Goal: Task Accomplishment & Management: Use online tool/utility

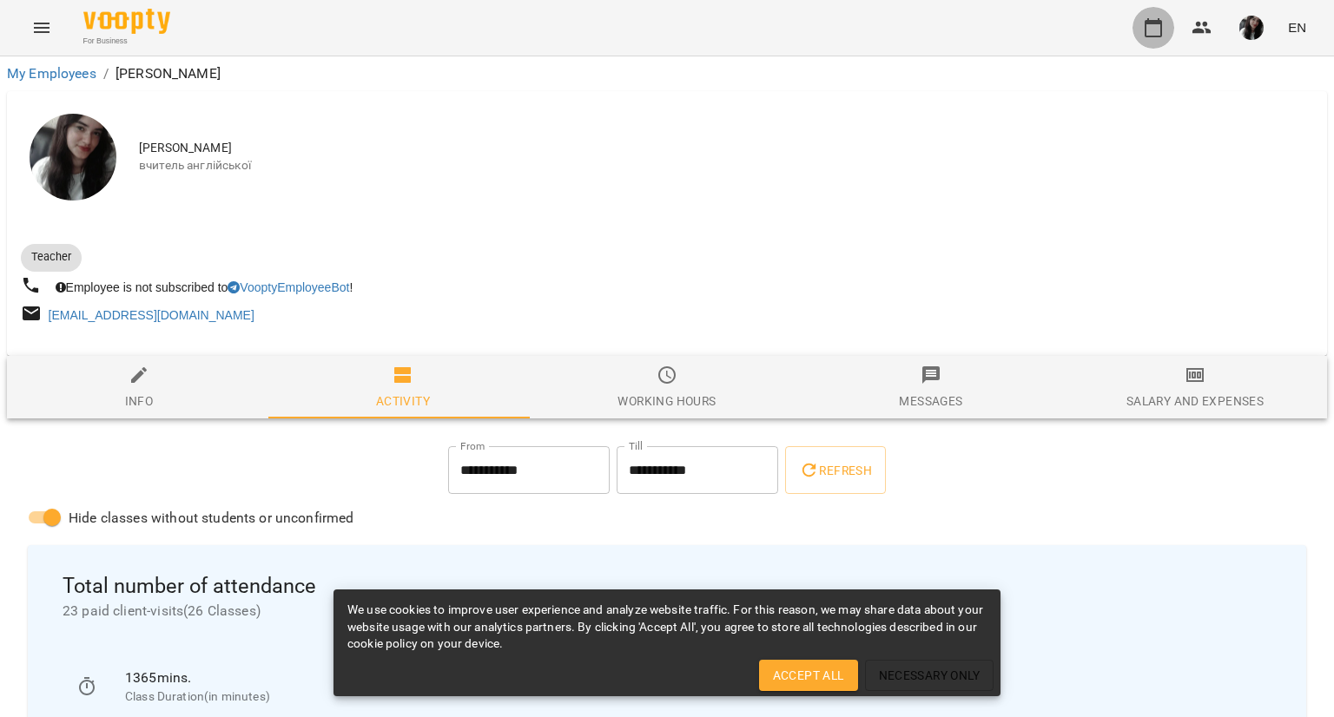
click at [1160, 29] on icon "button" at bounding box center [1153, 27] width 21 height 21
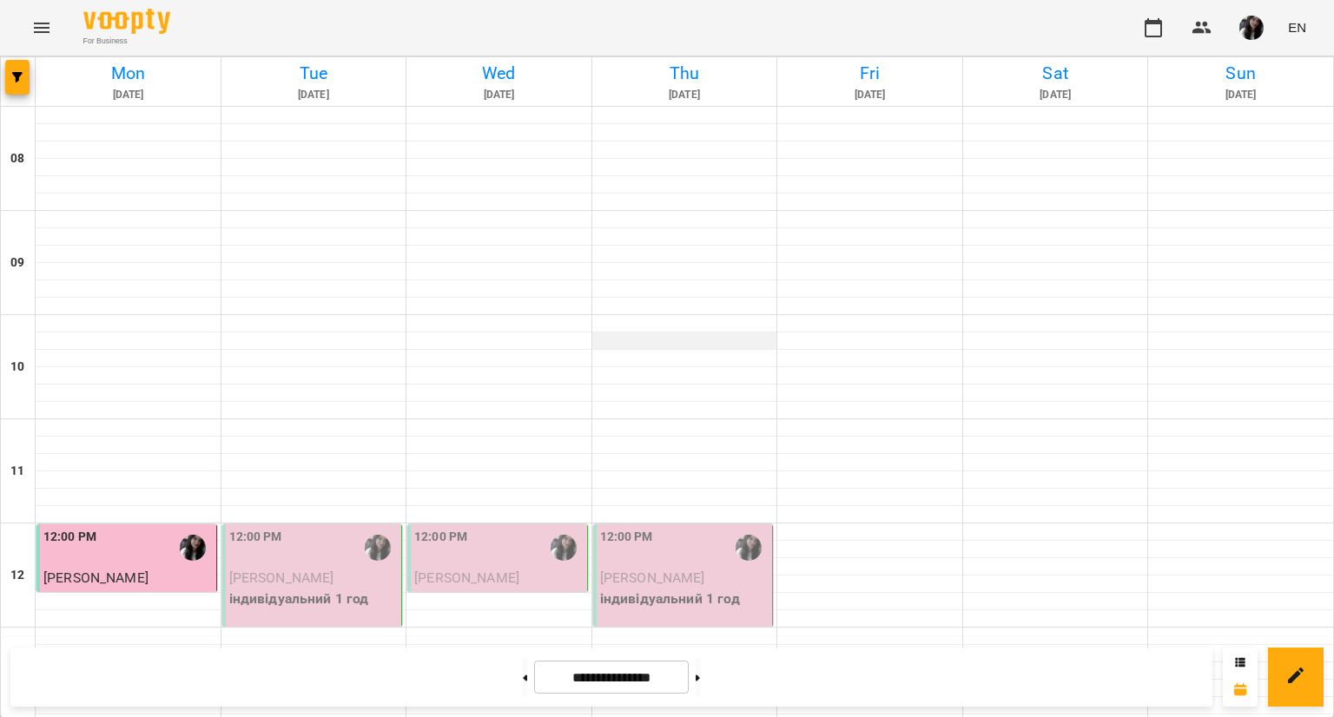
scroll to position [167, 0]
click at [753, 535] on img "Поліна Гончаренко" at bounding box center [748, 548] width 26 height 26
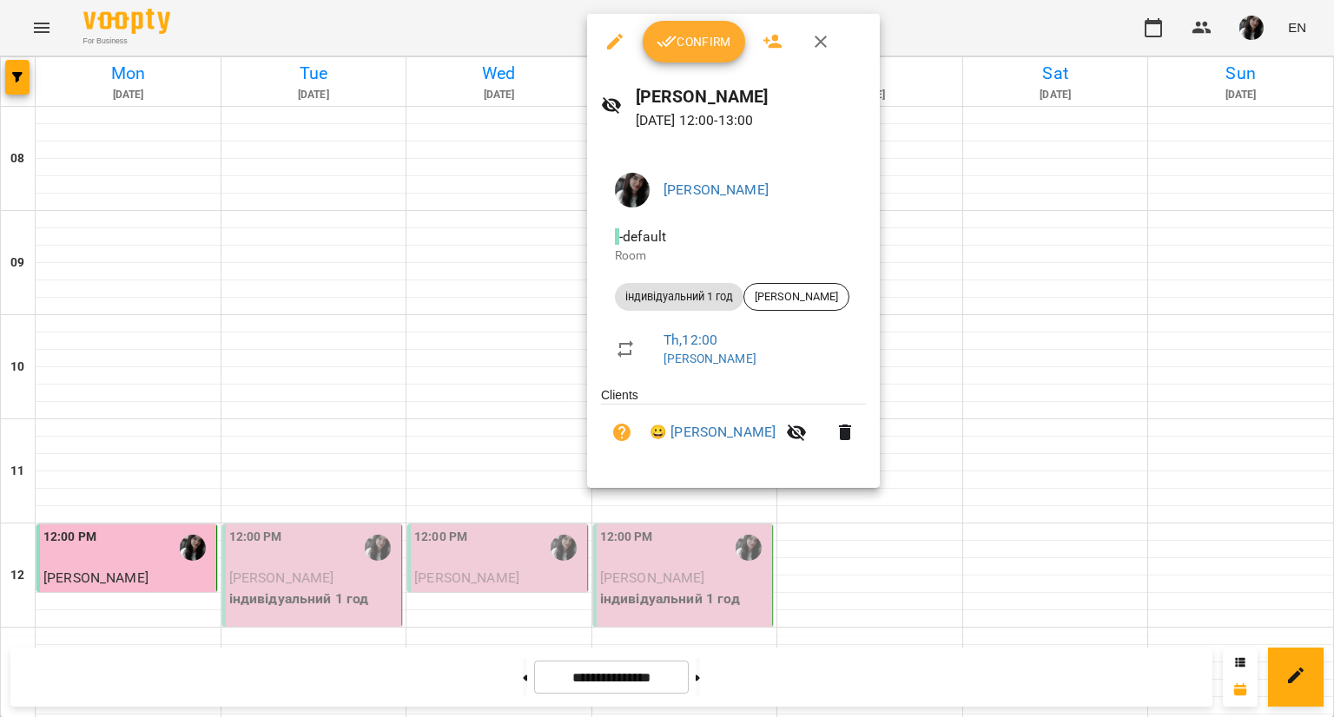
click at [706, 36] on span "Confirm" at bounding box center [693, 41] width 75 height 21
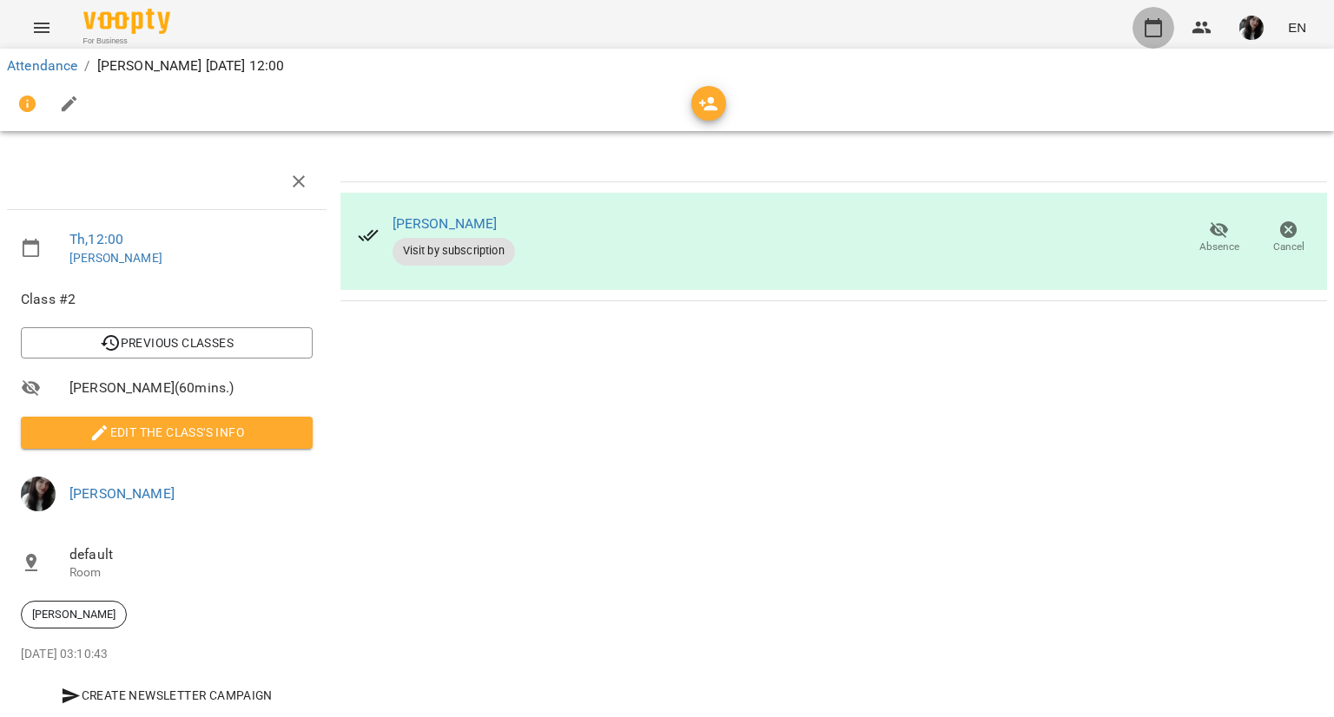
click at [1154, 30] on icon "button" at bounding box center [1153, 27] width 21 height 21
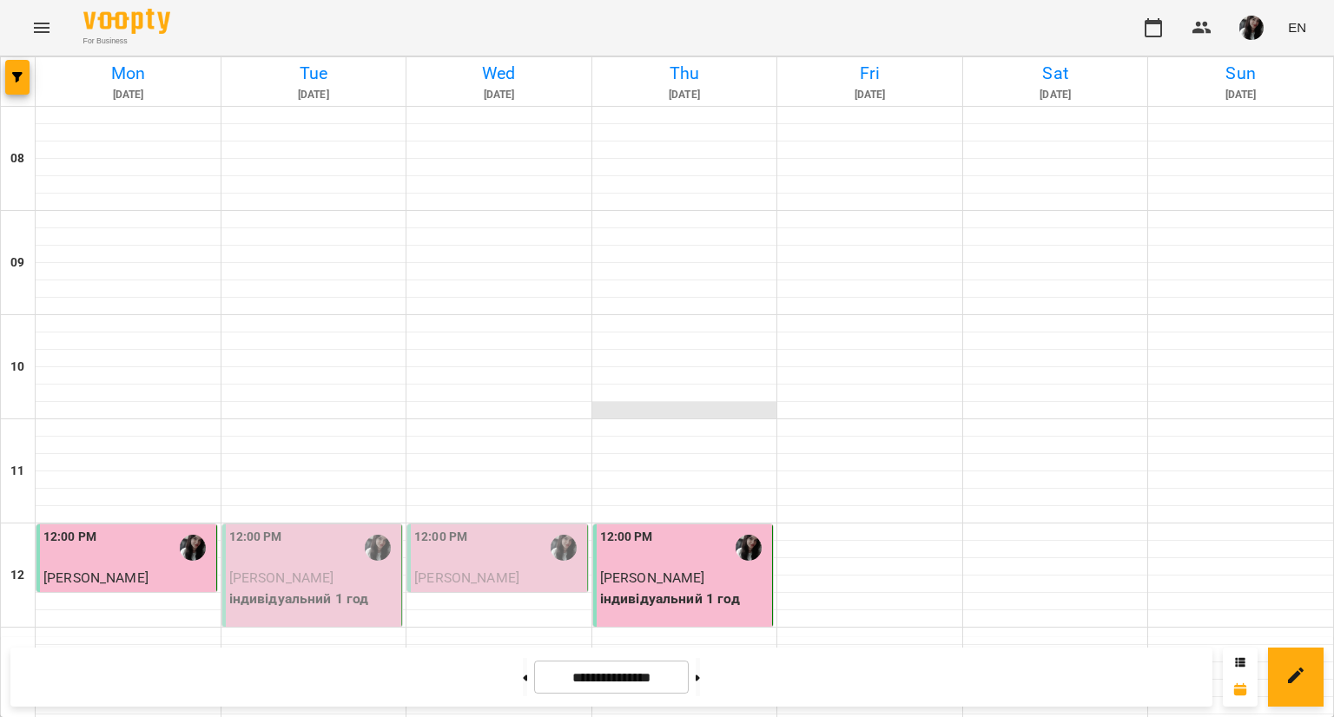
scroll to position [149, 0]
click at [346, 528] on div "12:00 PM" at bounding box center [313, 548] width 169 height 40
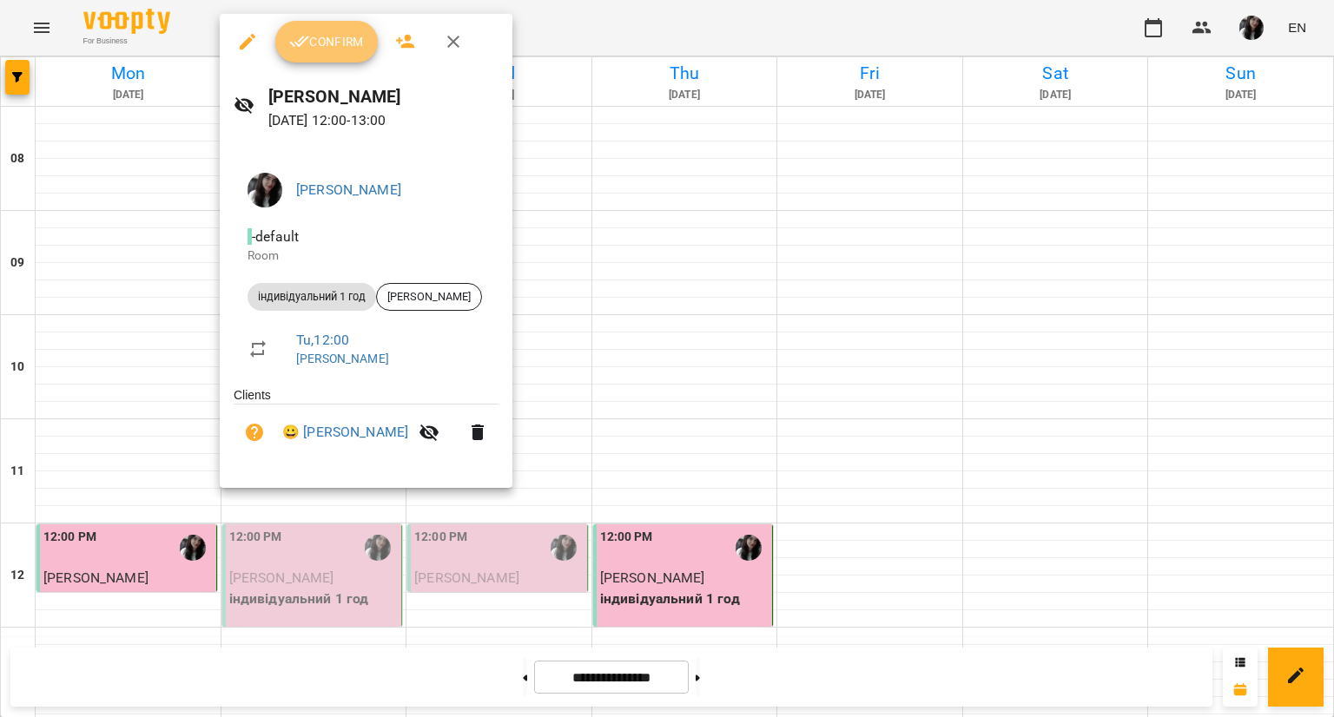
click at [347, 43] on span "Confirm" at bounding box center [326, 41] width 75 height 21
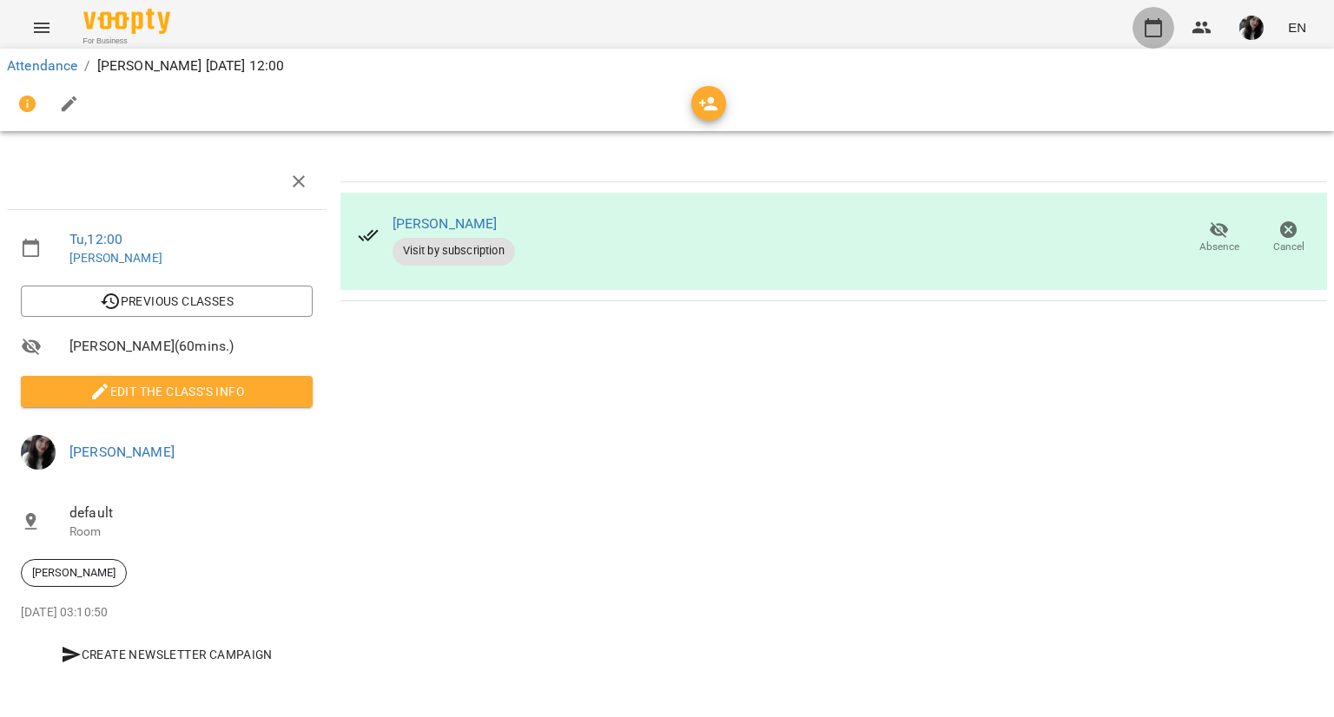
click at [1159, 19] on icon "button" at bounding box center [1152, 27] width 17 height 19
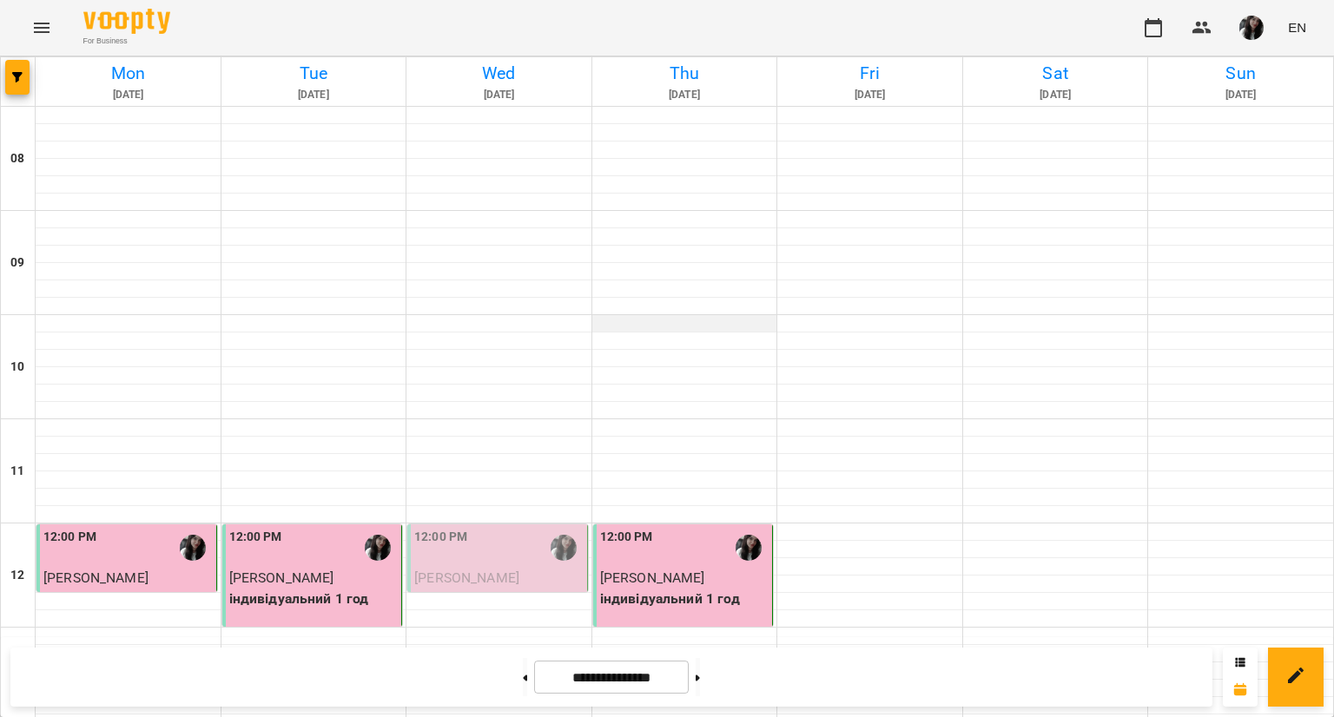
scroll to position [387, 0]
click at [550, 535] on img "Поліна Гончаренко" at bounding box center [563, 548] width 26 height 26
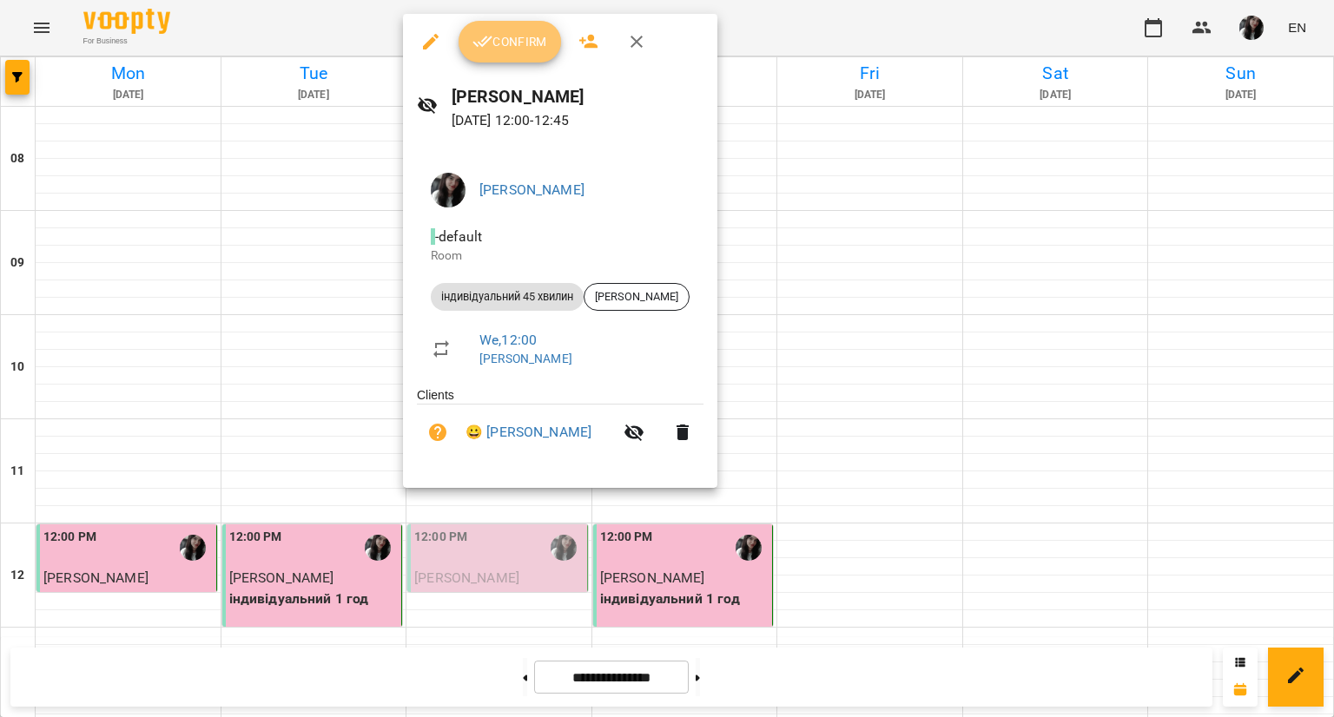
click at [514, 39] on span "Confirm" at bounding box center [509, 41] width 75 height 21
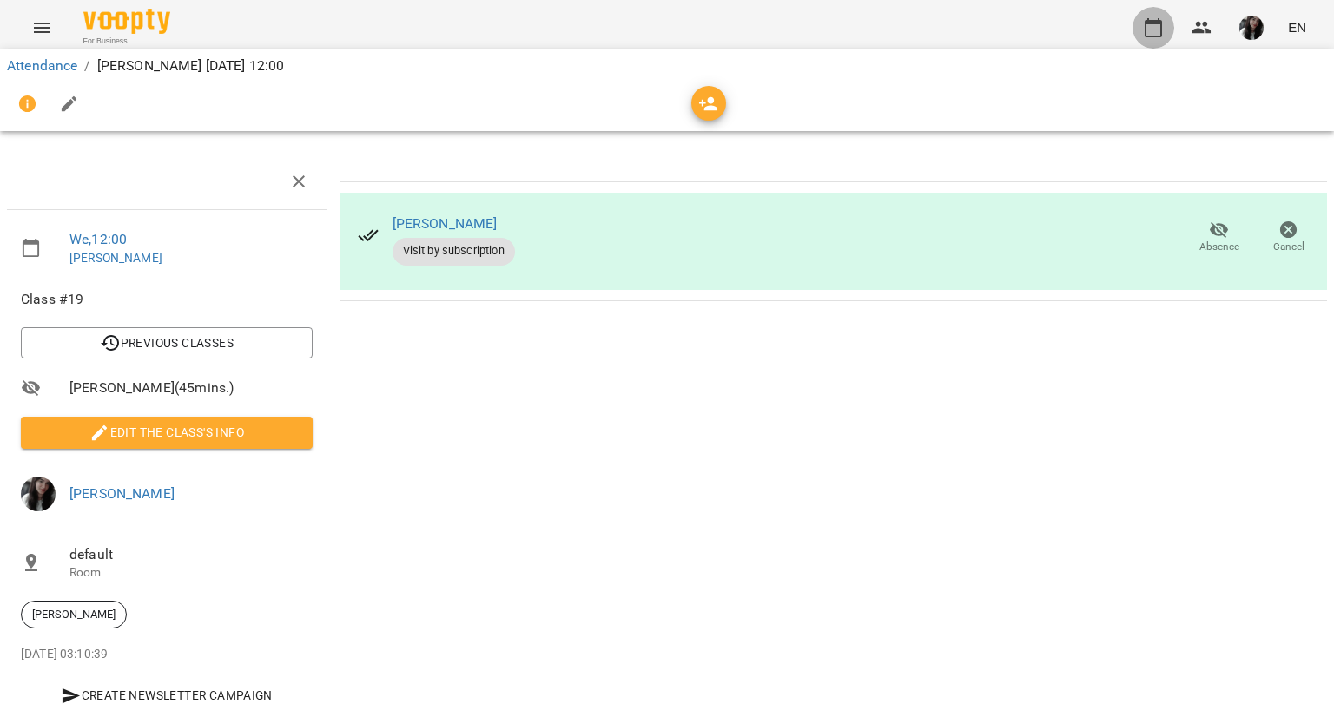
click at [1141, 39] on button "button" at bounding box center [1153, 28] width 42 height 42
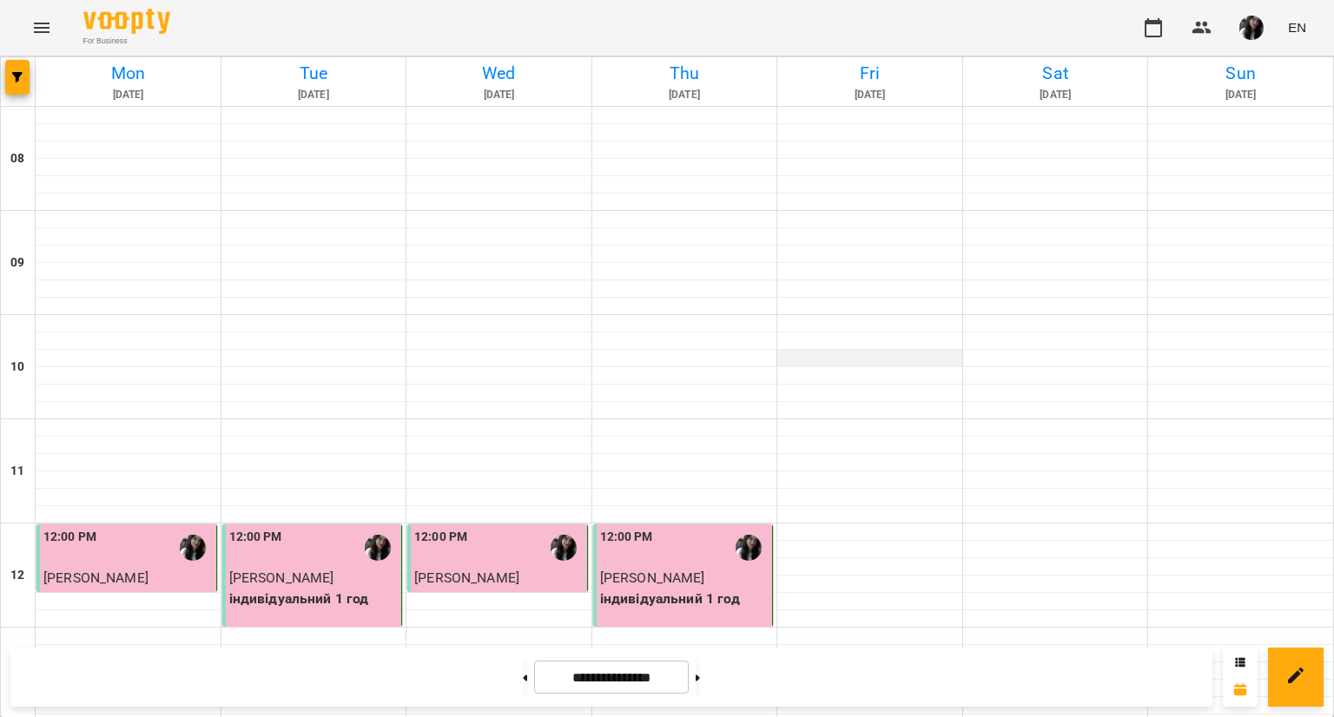
scroll to position [820, 0]
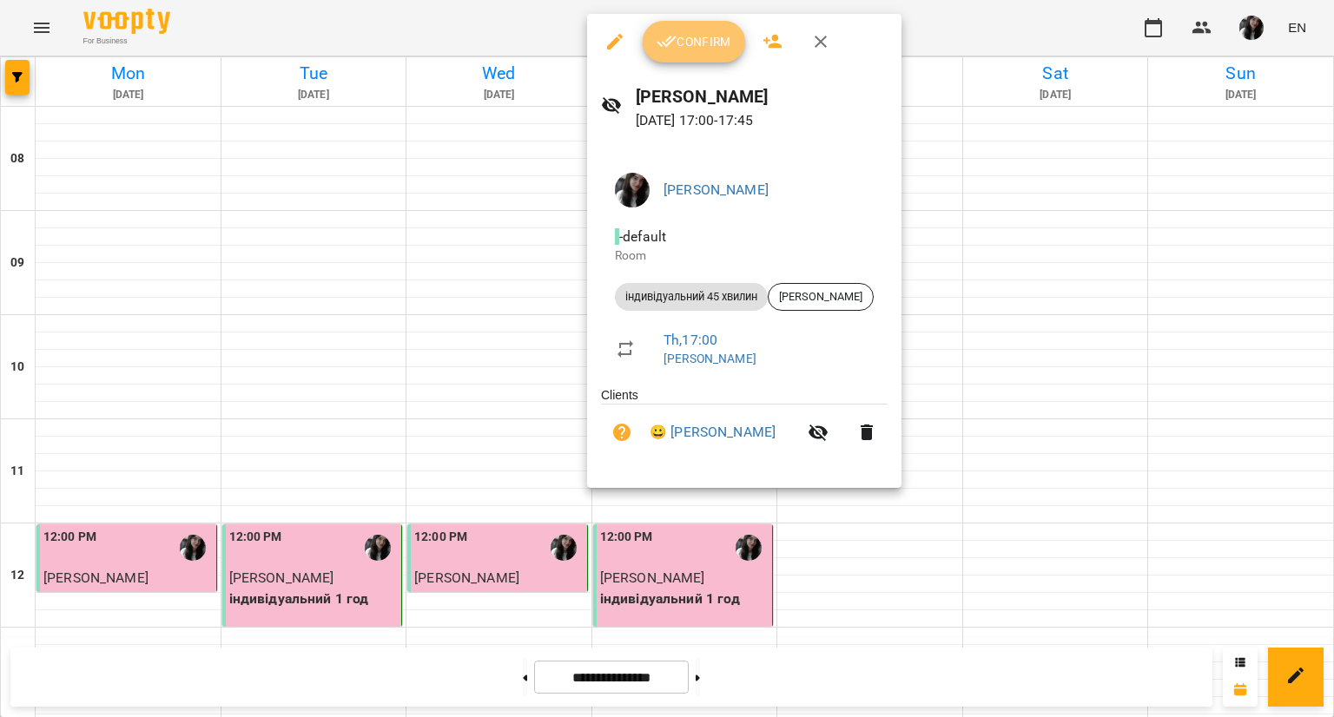
click at [688, 35] on span "Confirm" at bounding box center [693, 41] width 75 height 21
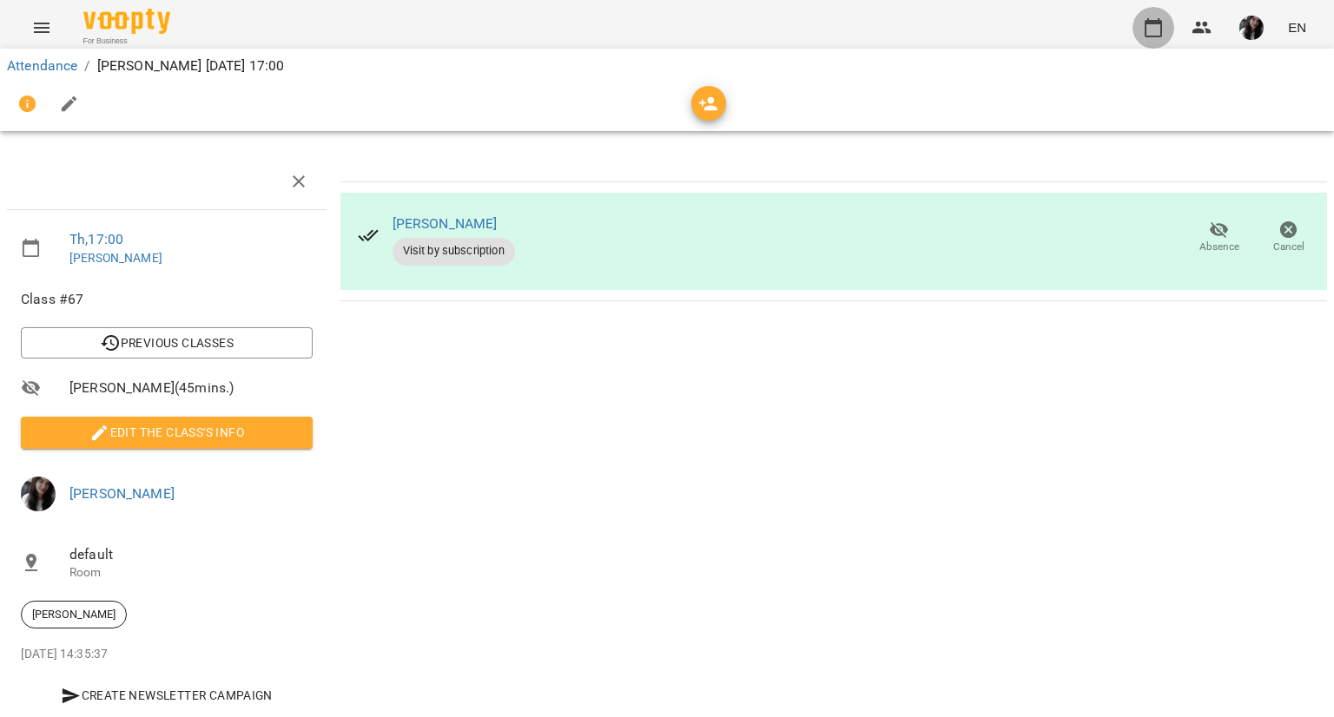
click at [1150, 20] on icon "button" at bounding box center [1152, 27] width 17 height 19
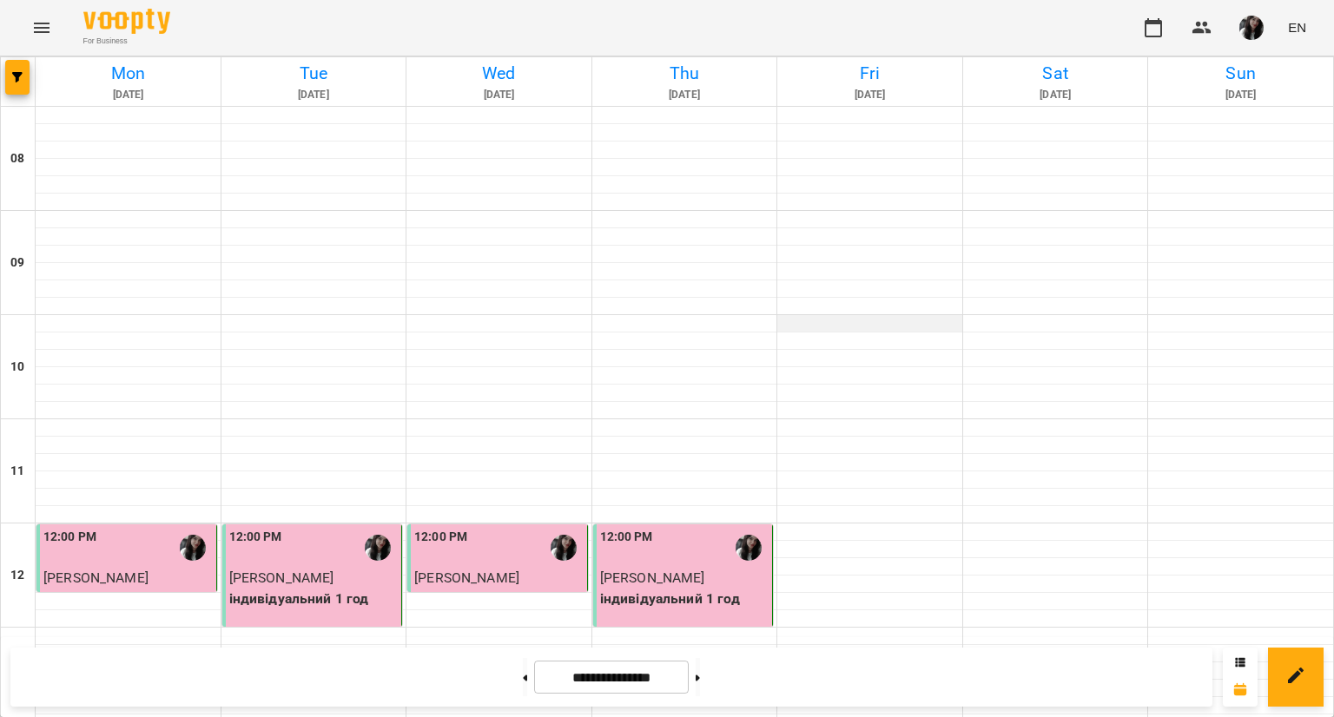
scroll to position [926, 0]
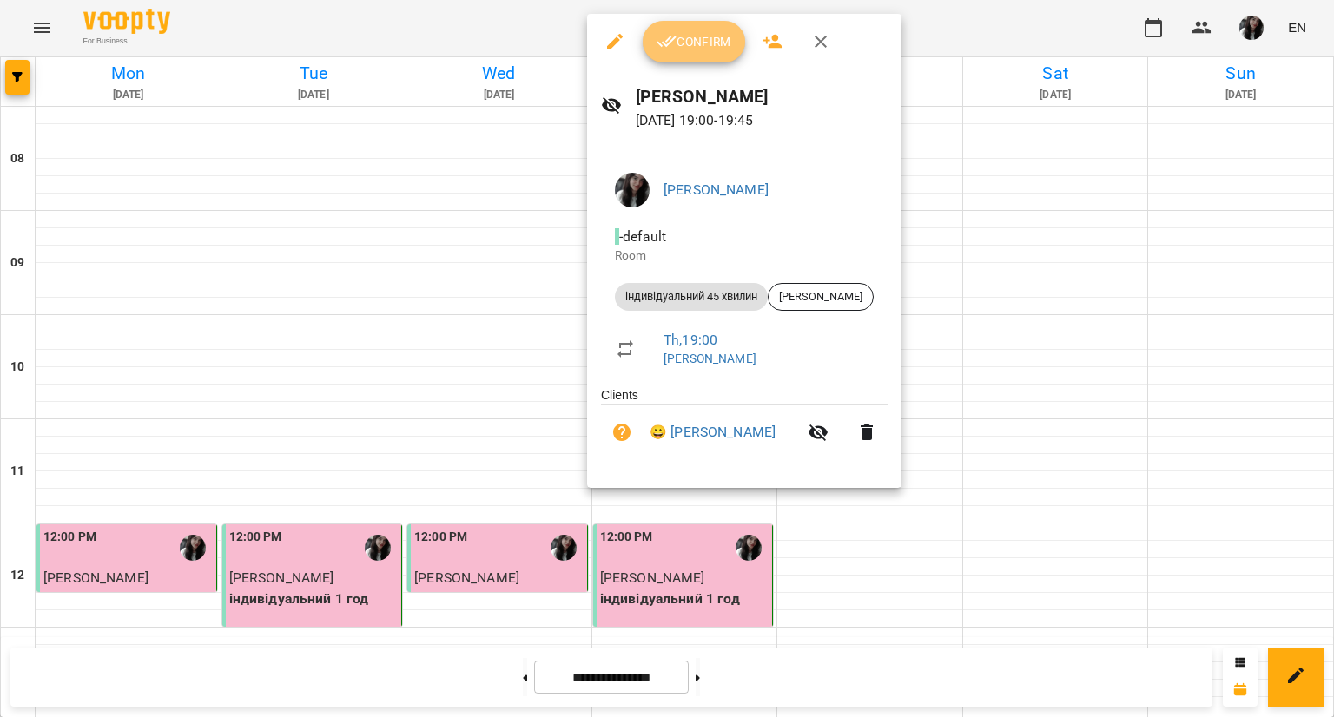
click at [677, 36] on span "Confirm" at bounding box center [693, 41] width 75 height 21
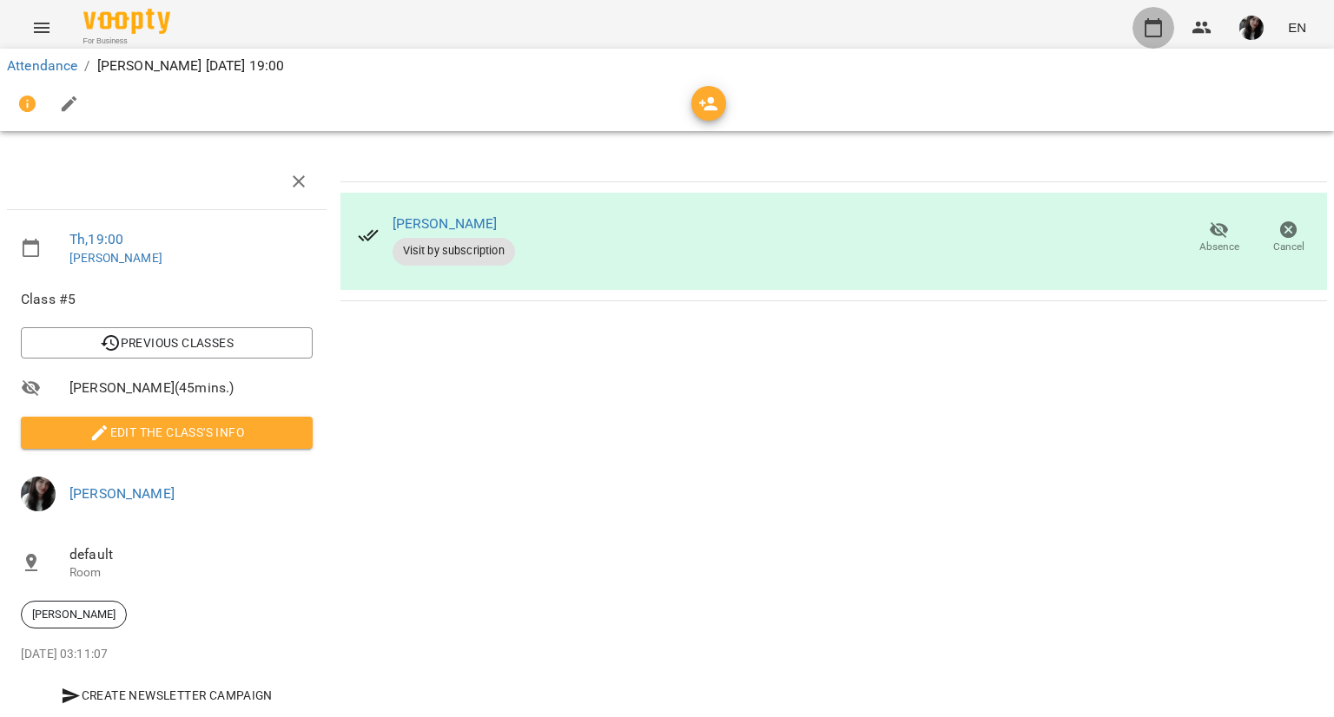
click at [1156, 33] on icon "button" at bounding box center [1153, 27] width 21 height 21
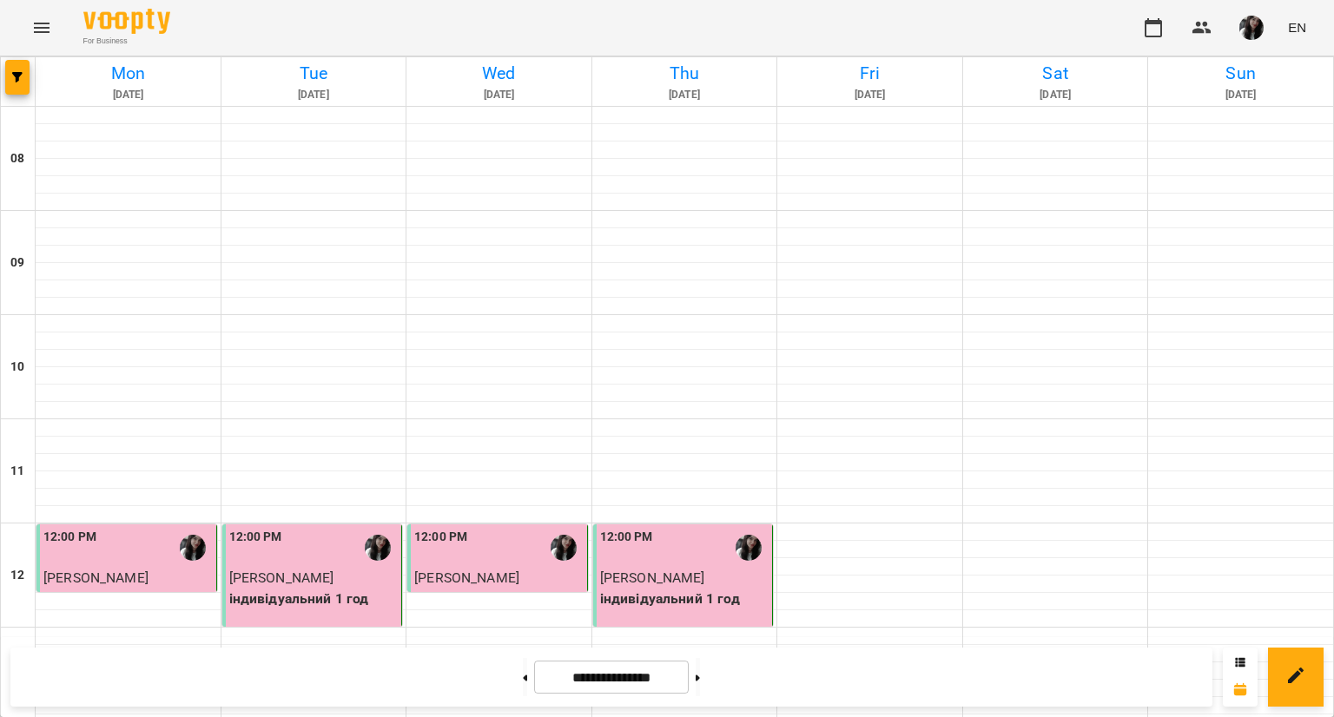
scroll to position [585, 0]
click at [523, 671] on button at bounding box center [525, 677] width 4 height 38
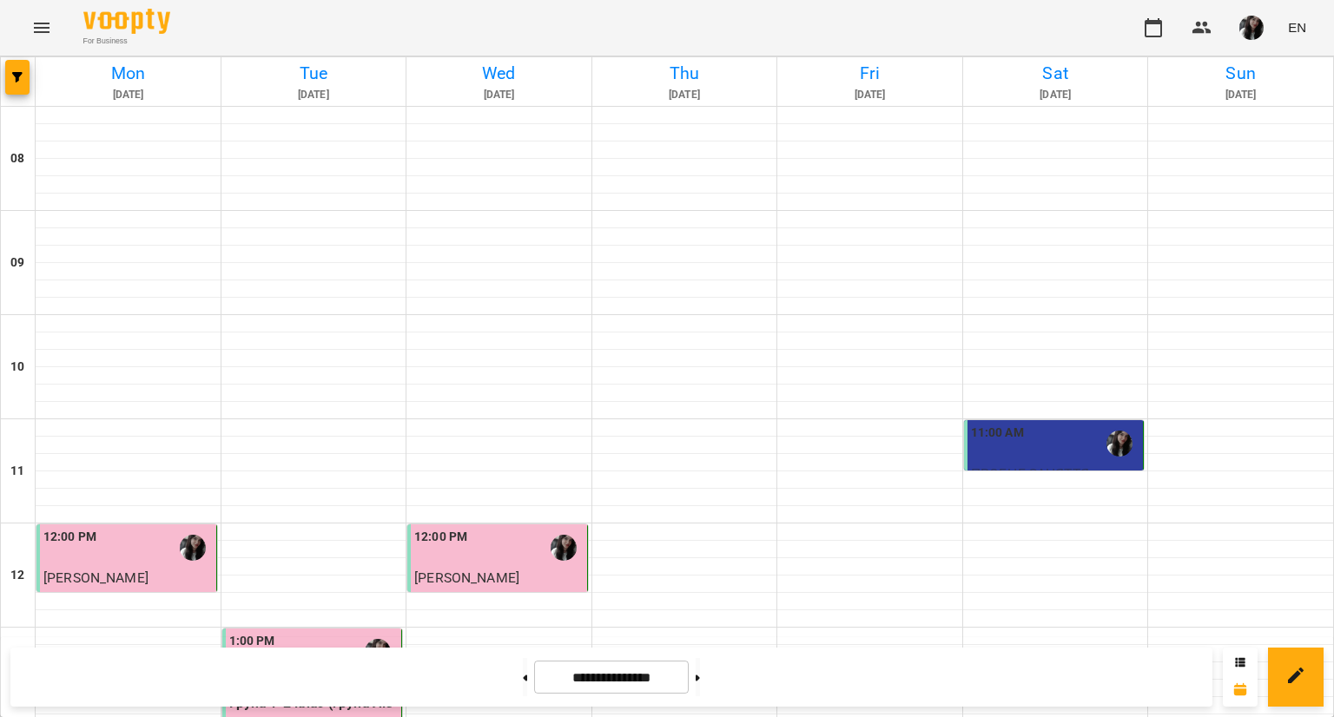
scroll to position [887, 0]
click at [700, 667] on button at bounding box center [697, 677] width 4 height 38
type input "**********"
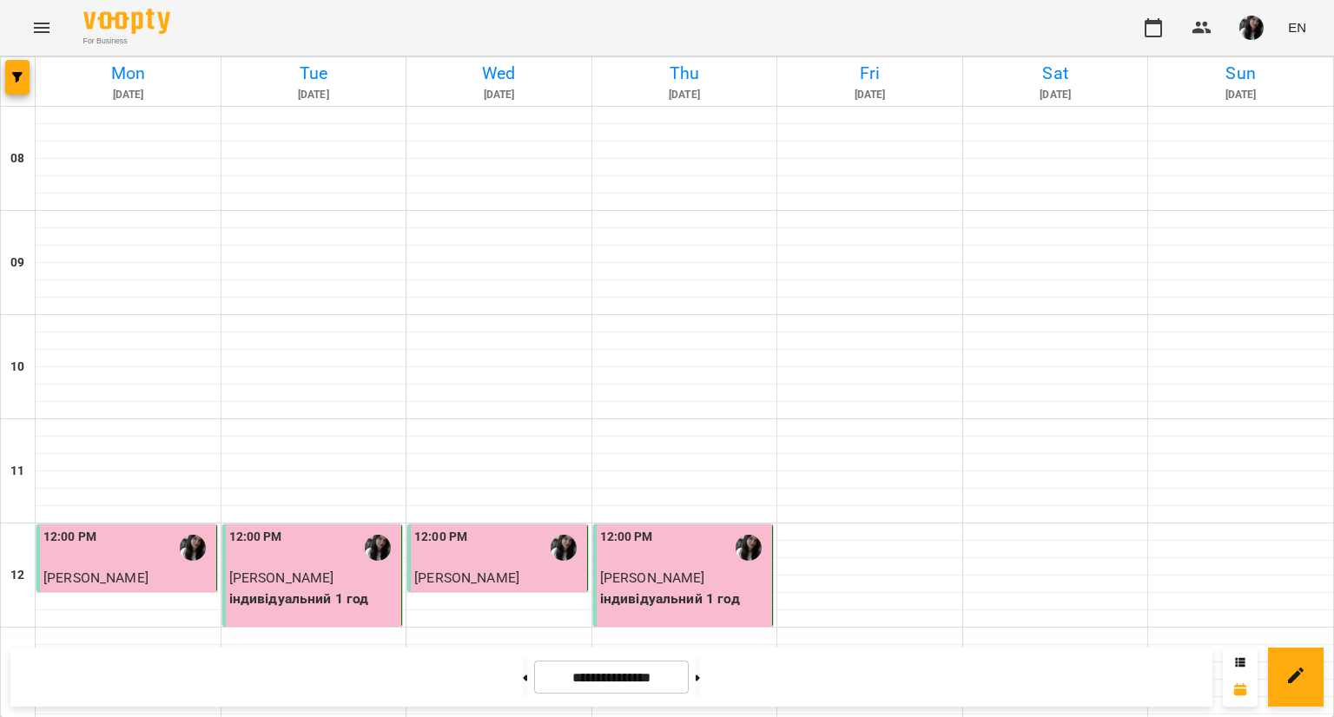
scroll to position [812, 0]
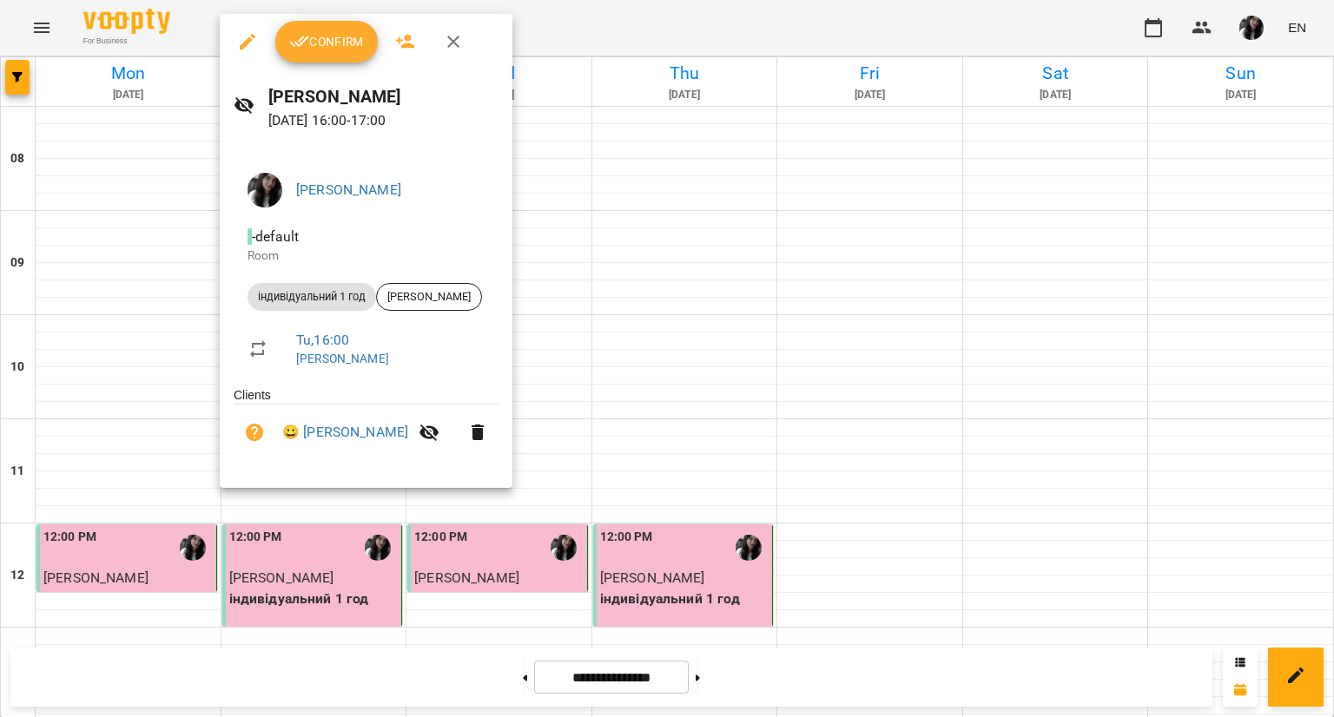
click at [346, 39] on span "Confirm" at bounding box center [326, 41] width 75 height 21
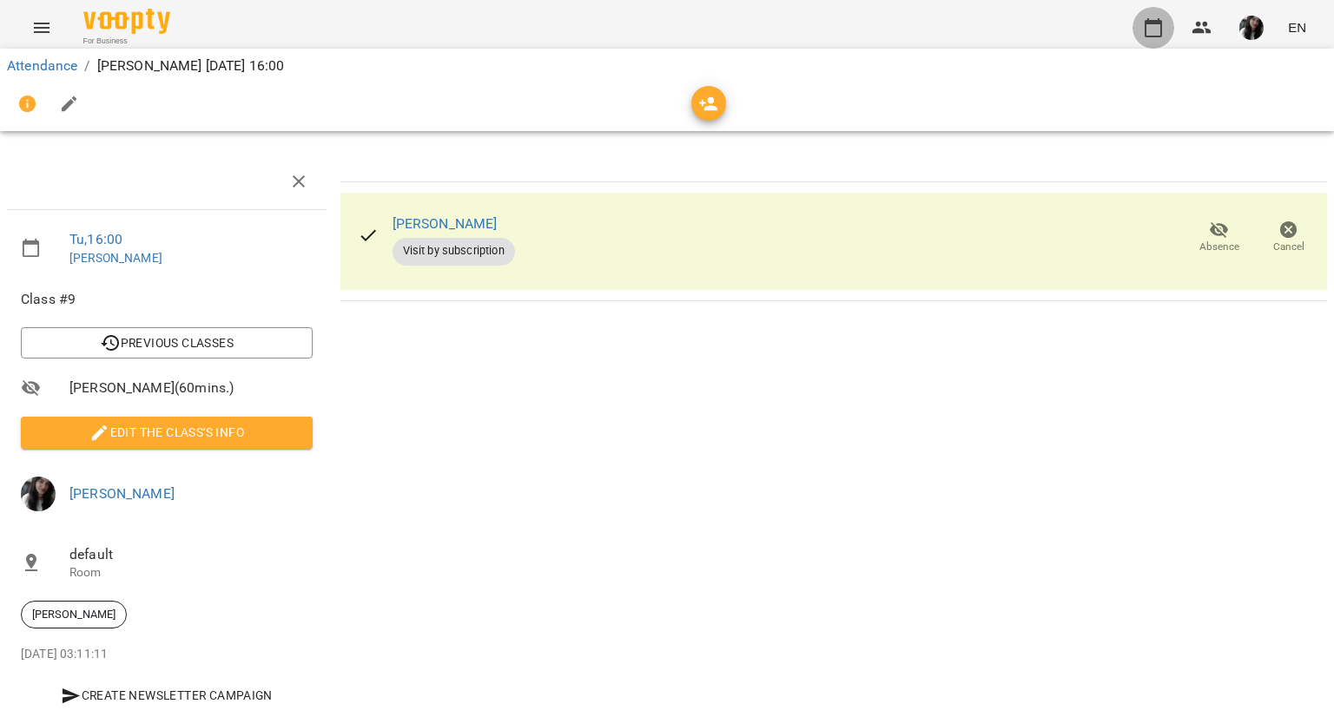
click at [1156, 16] on button "button" at bounding box center [1153, 28] width 42 height 42
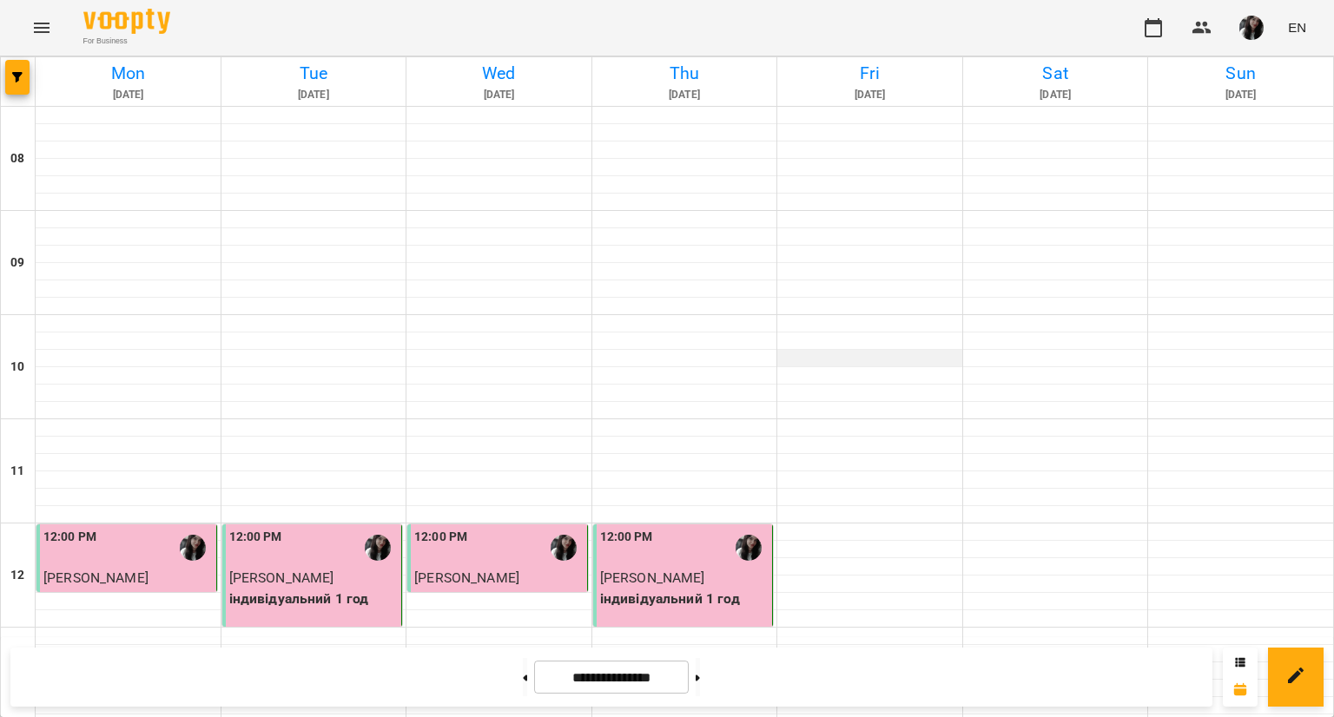
scroll to position [837, 0]
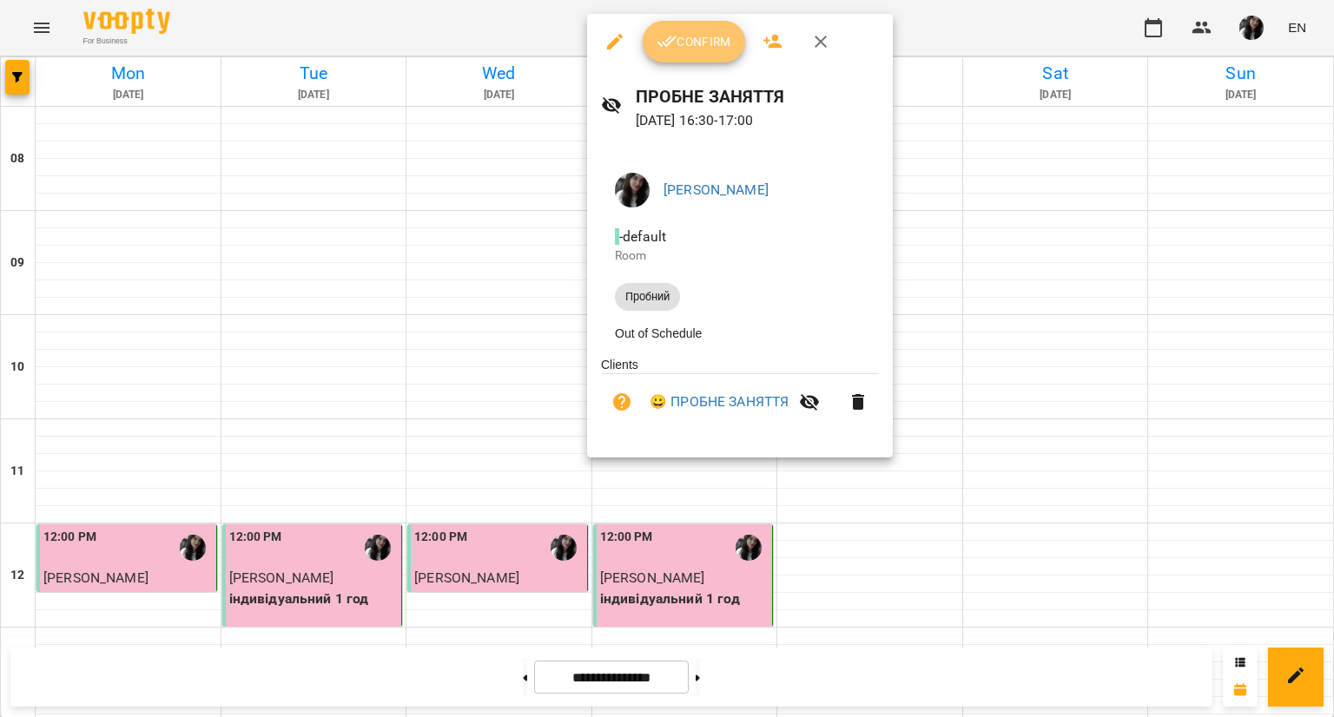
click at [693, 31] on span "Confirm" at bounding box center [693, 41] width 75 height 21
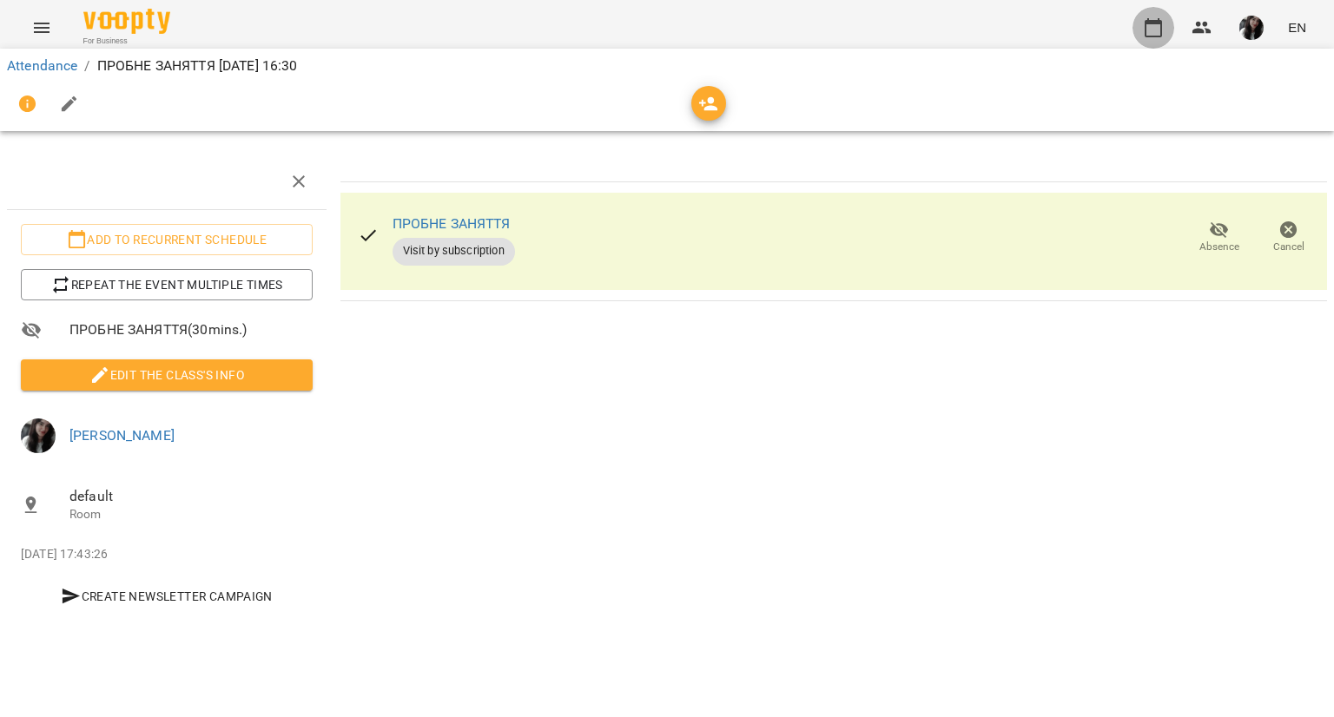
click at [1153, 25] on icon "button" at bounding box center [1153, 27] width 21 height 21
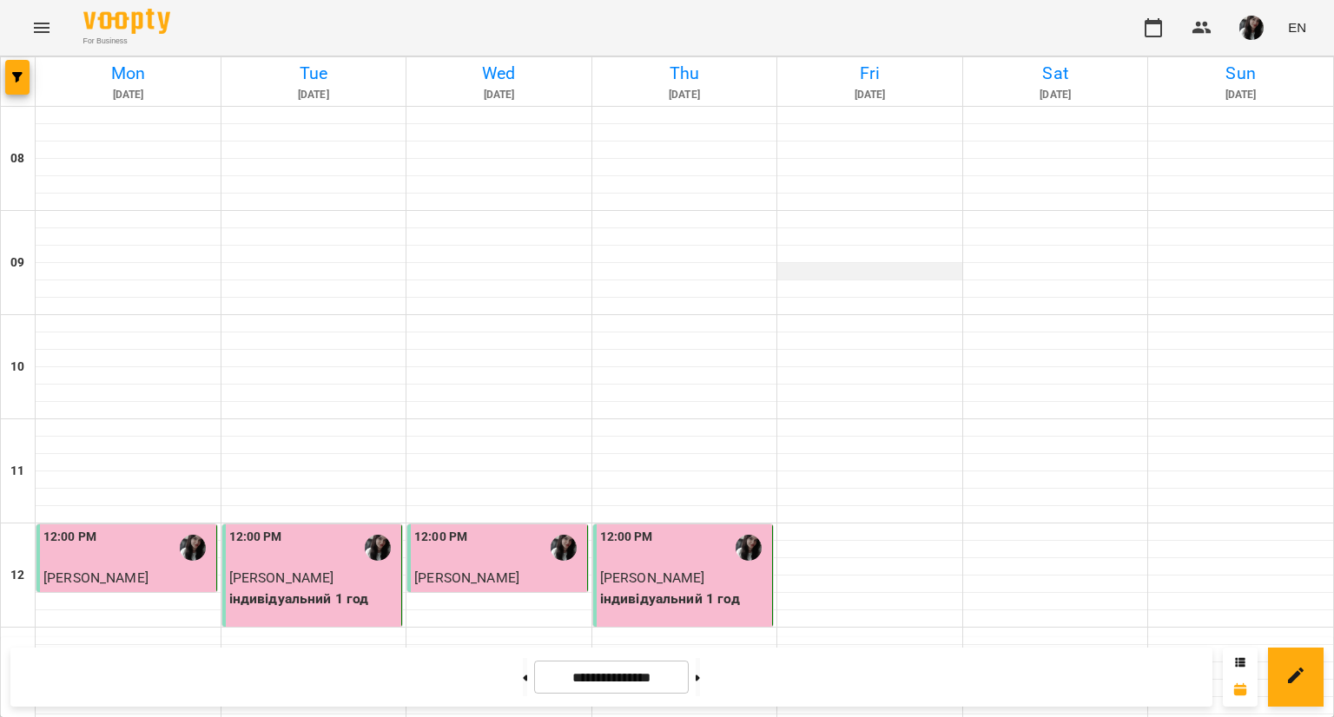
scroll to position [923, 0]
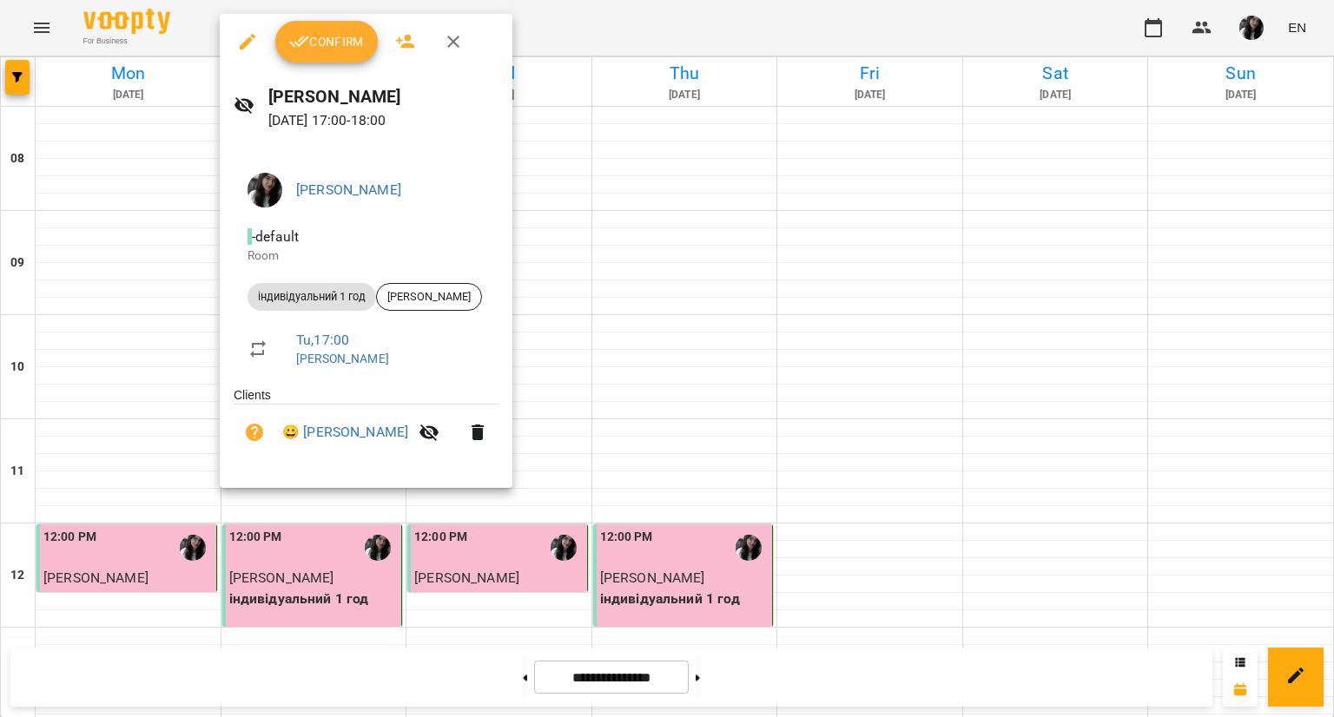
click at [351, 53] on button "Confirm" at bounding box center [326, 42] width 102 height 42
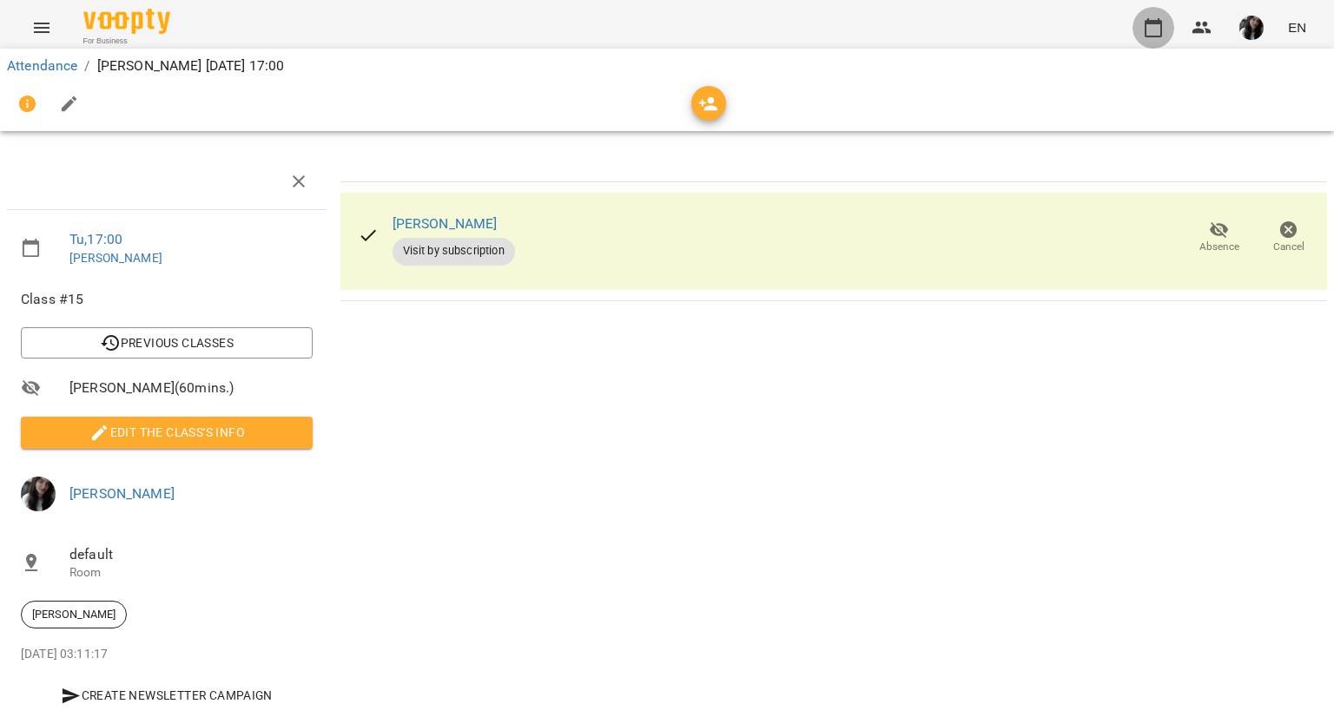
click at [1167, 29] on button "button" at bounding box center [1153, 28] width 42 height 42
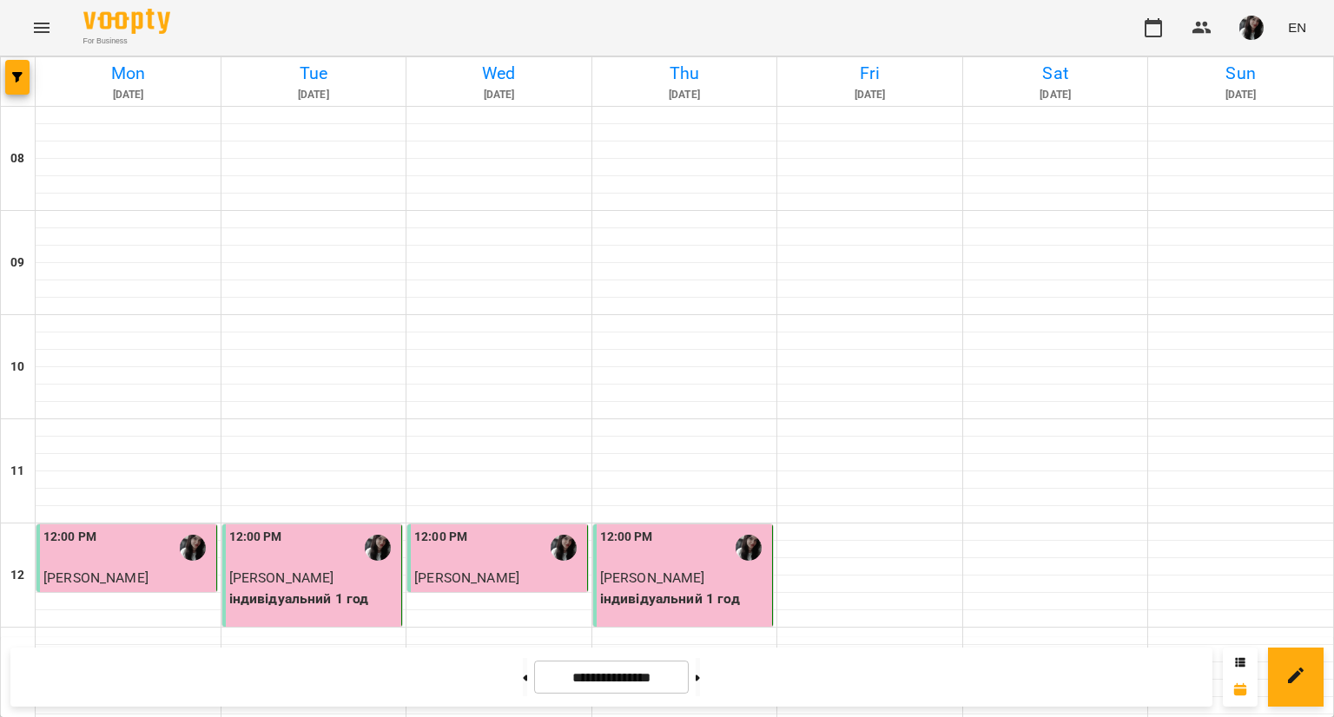
scroll to position [926, 0]
click at [1264, 29] on button "button" at bounding box center [1250, 27] width 45 height 45
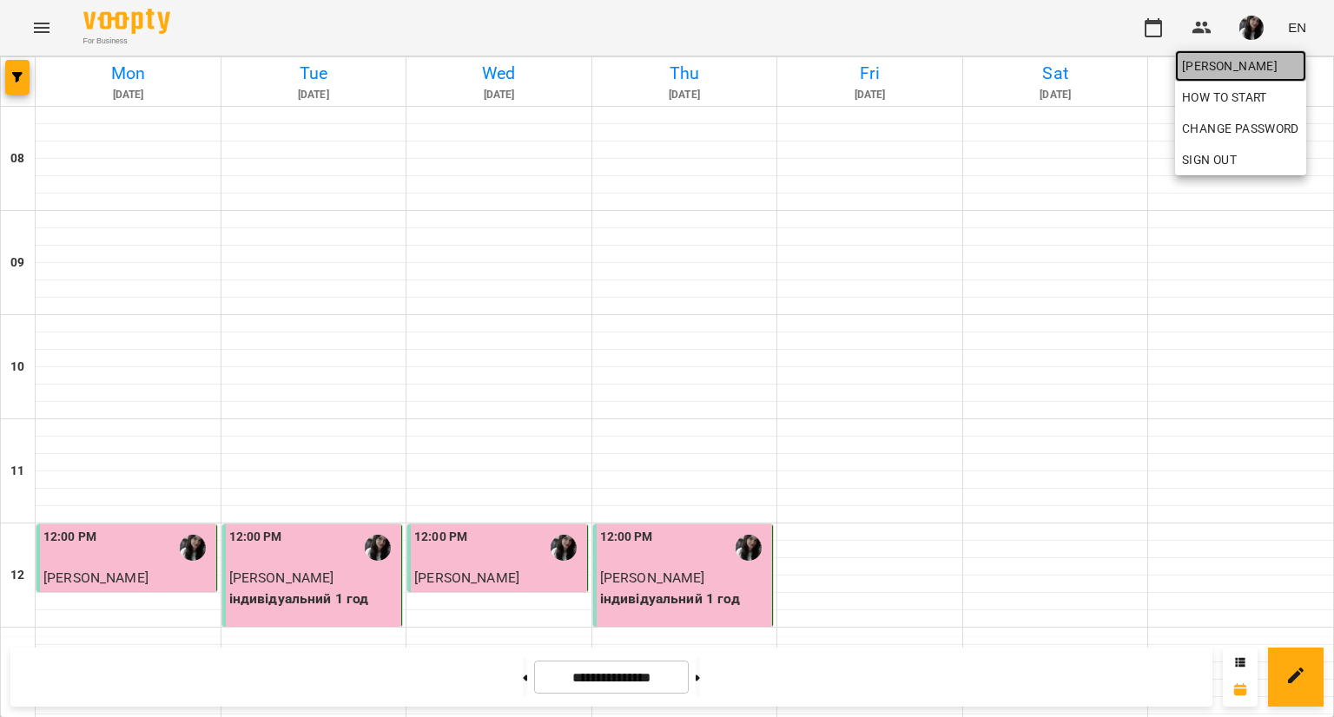
click at [1268, 63] on span "[PERSON_NAME]" at bounding box center [1240, 66] width 117 height 21
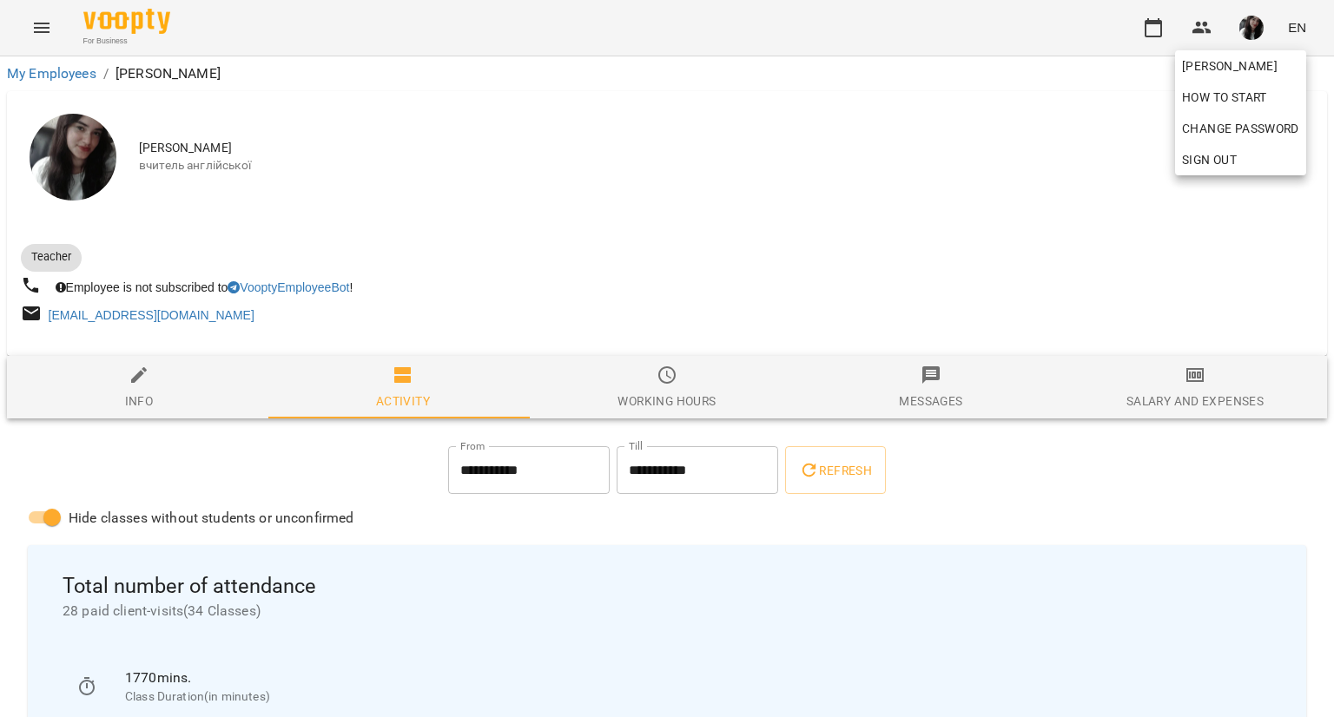
click at [1219, 390] on div at bounding box center [667, 358] width 1334 height 717
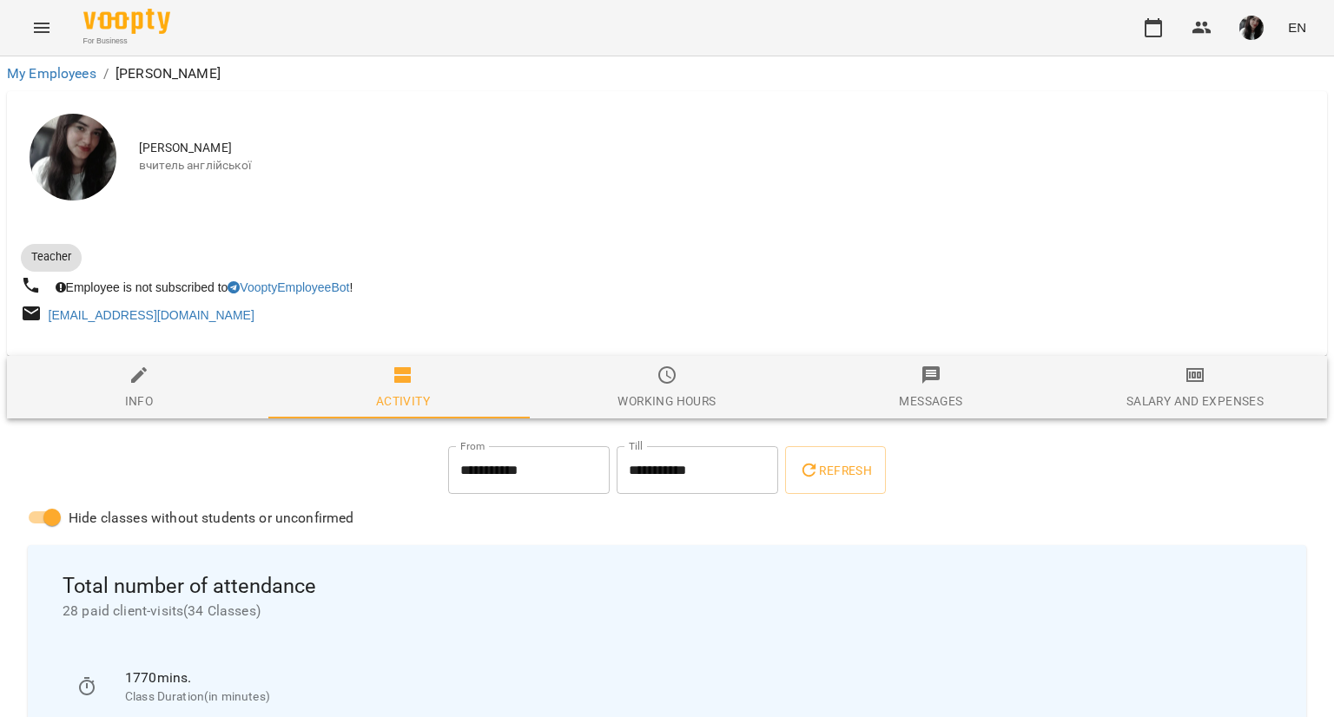
click at [1219, 390] on span "Salary and Expenses" at bounding box center [1194, 388] width 243 height 47
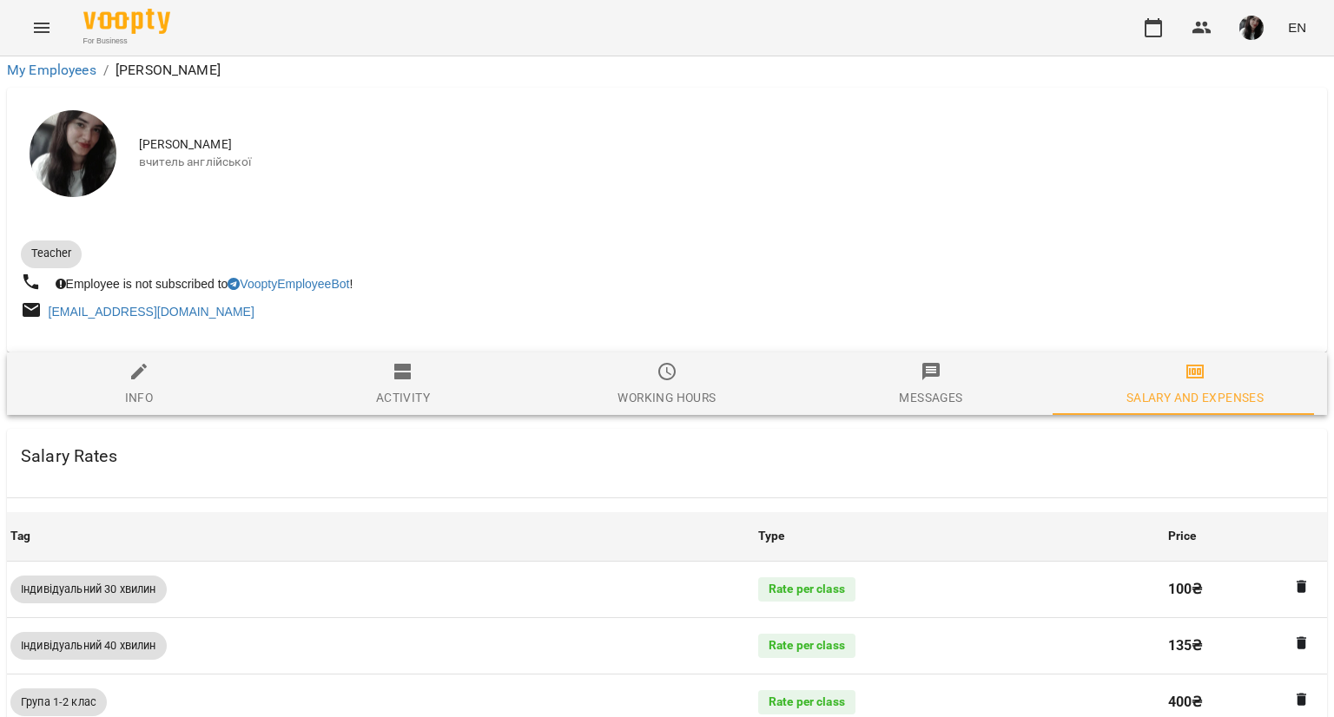
scroll to position [960, 0]
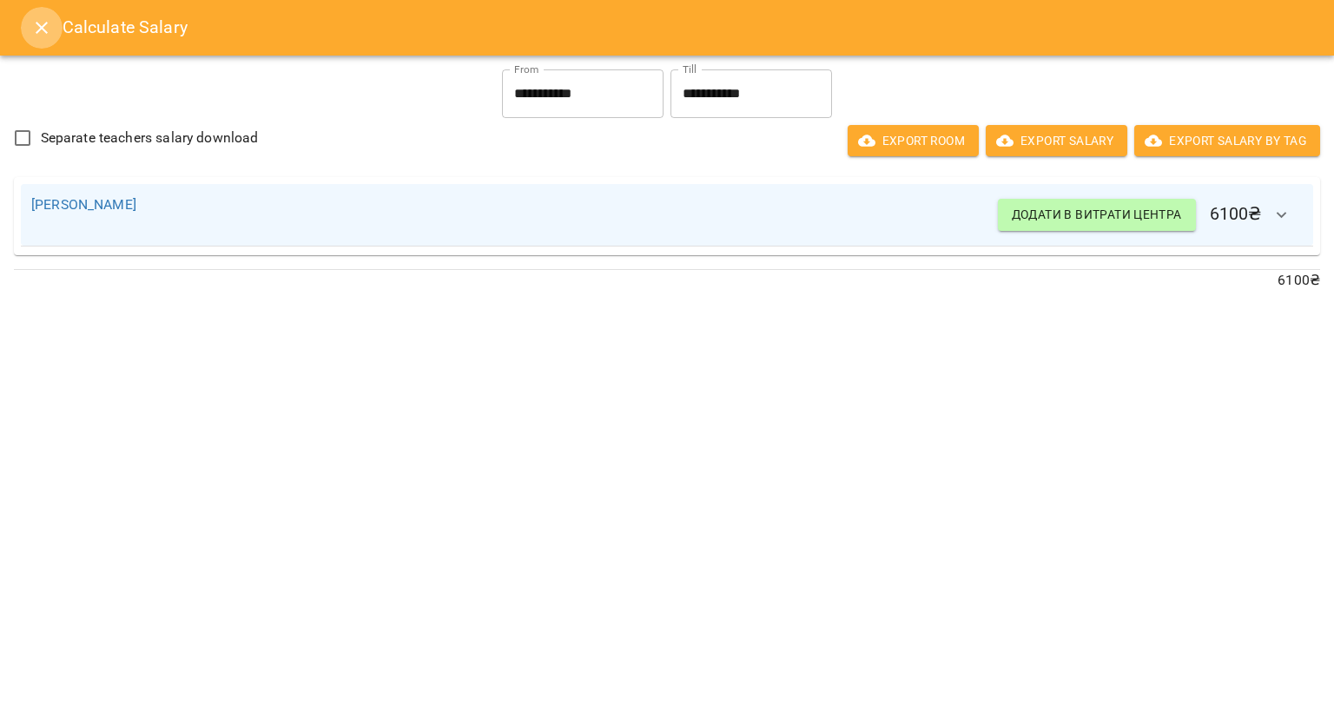
click at [38, 26] on icon "Close" at bounding box center [41, 27] width 21 height 21
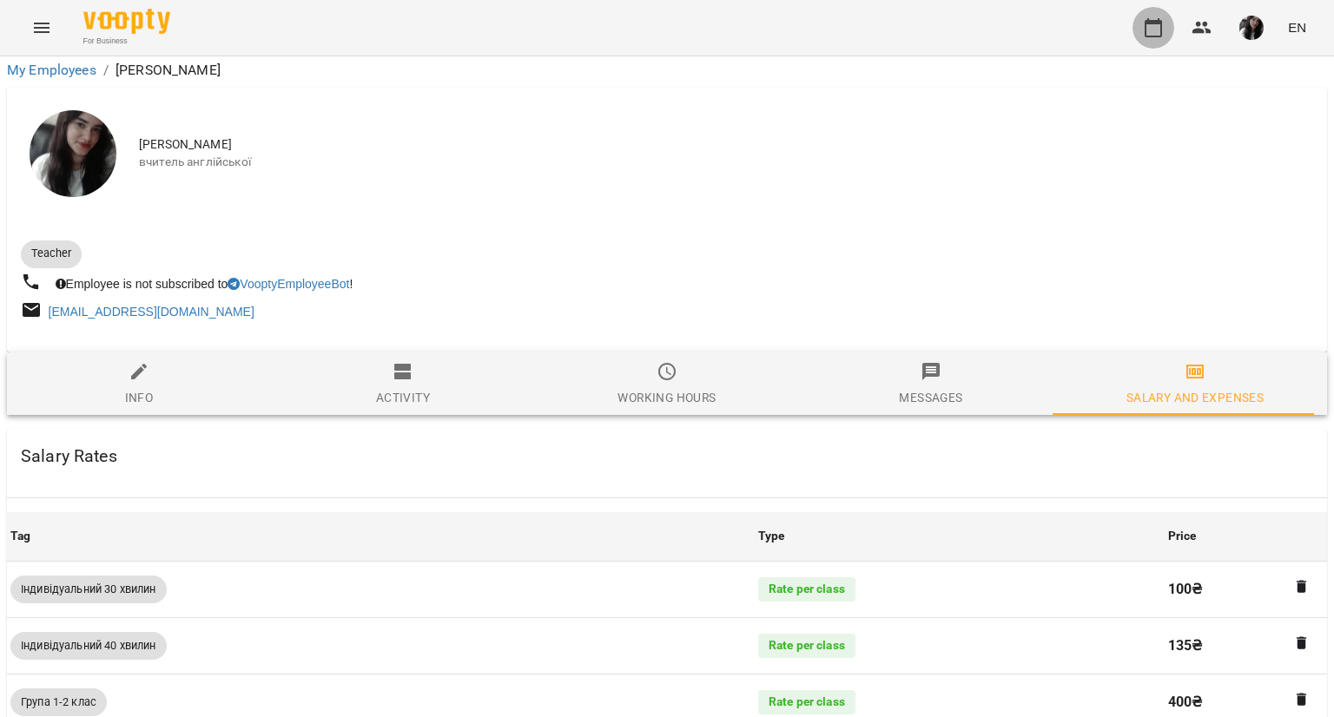
click at [1146, 31] on icon "button" at bounding box center [1152, 27] width 17 height 19
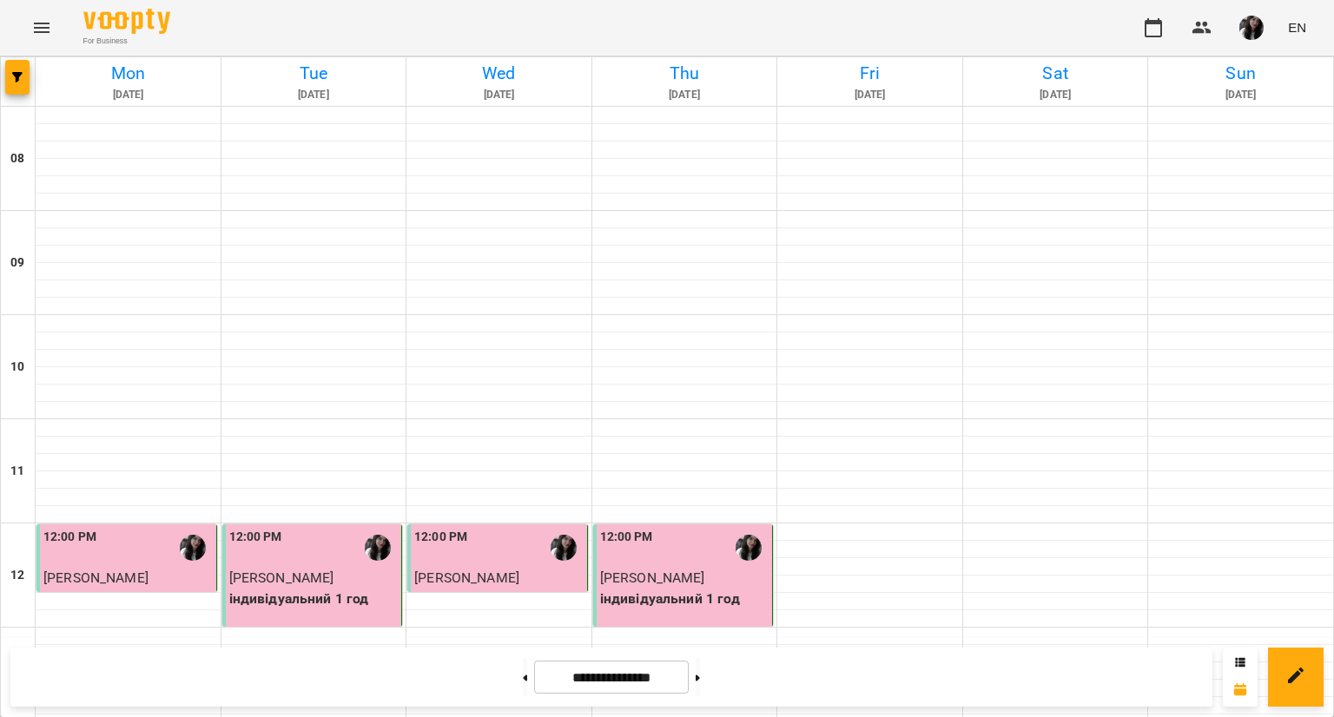
scroll to position [696, 0]
